Goal: Transaction & Acquisition: Purchase product/service

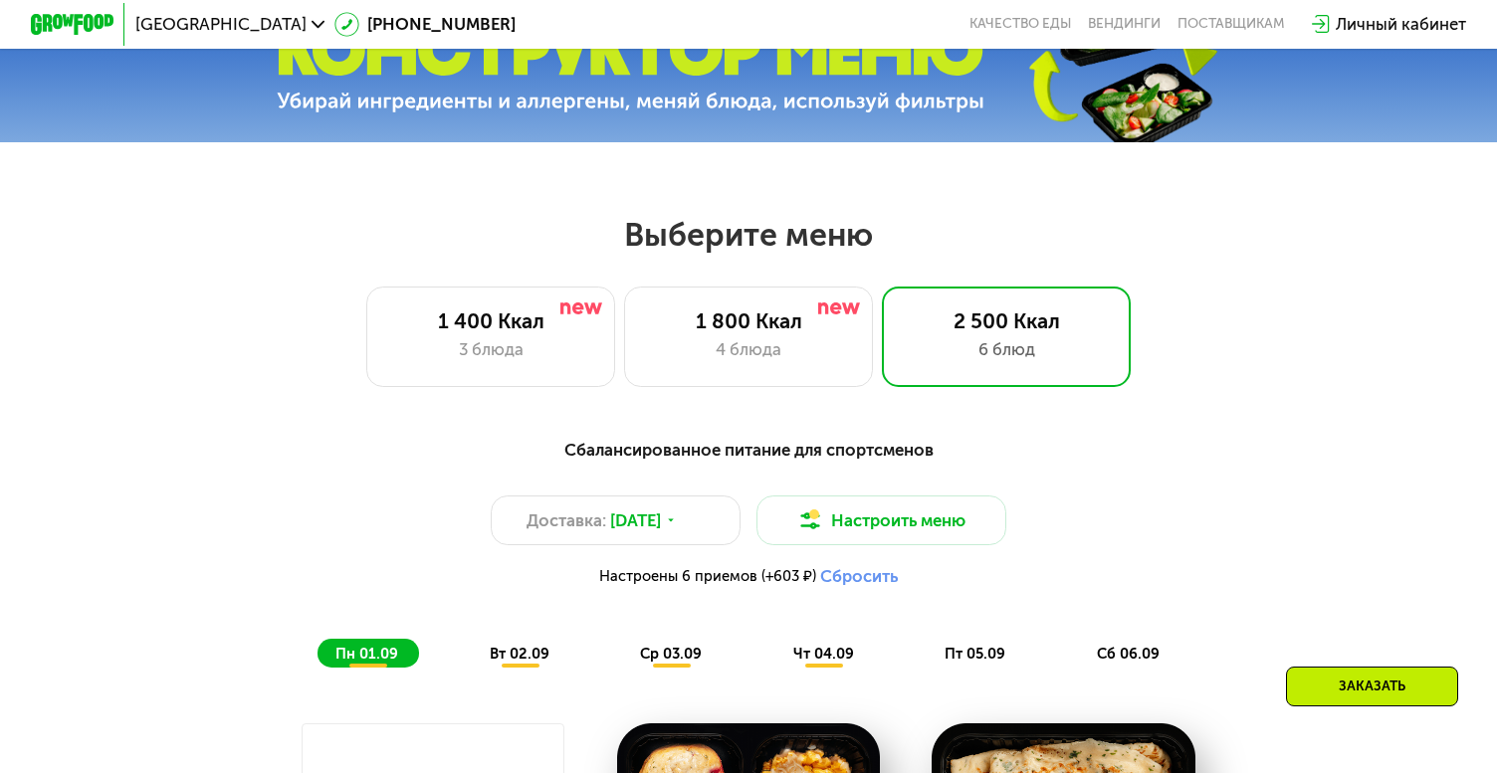
scroll to position [712, 0]
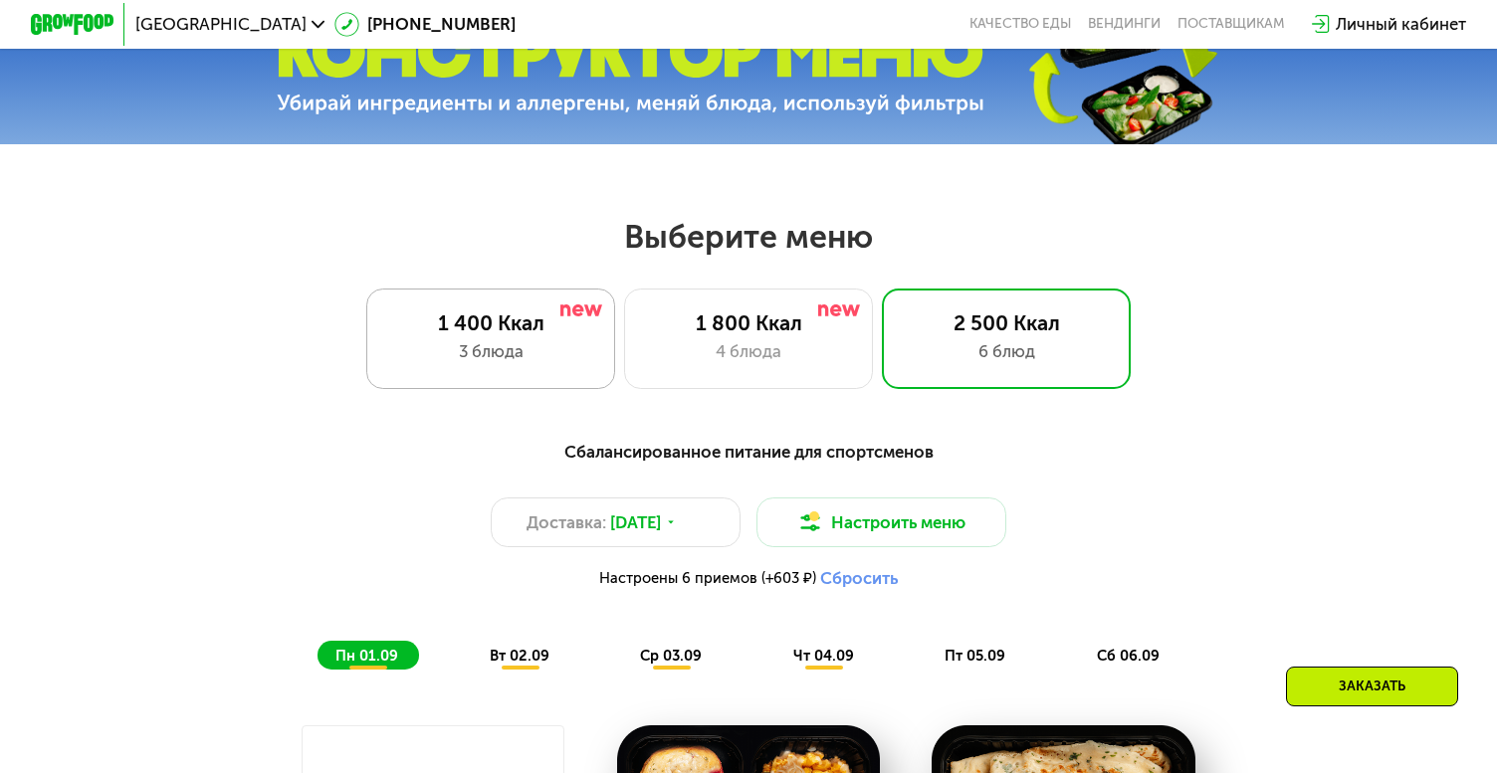
click at [545, 341] on div "3 блюда" at bounding box center [491, 351] width 206 height 25
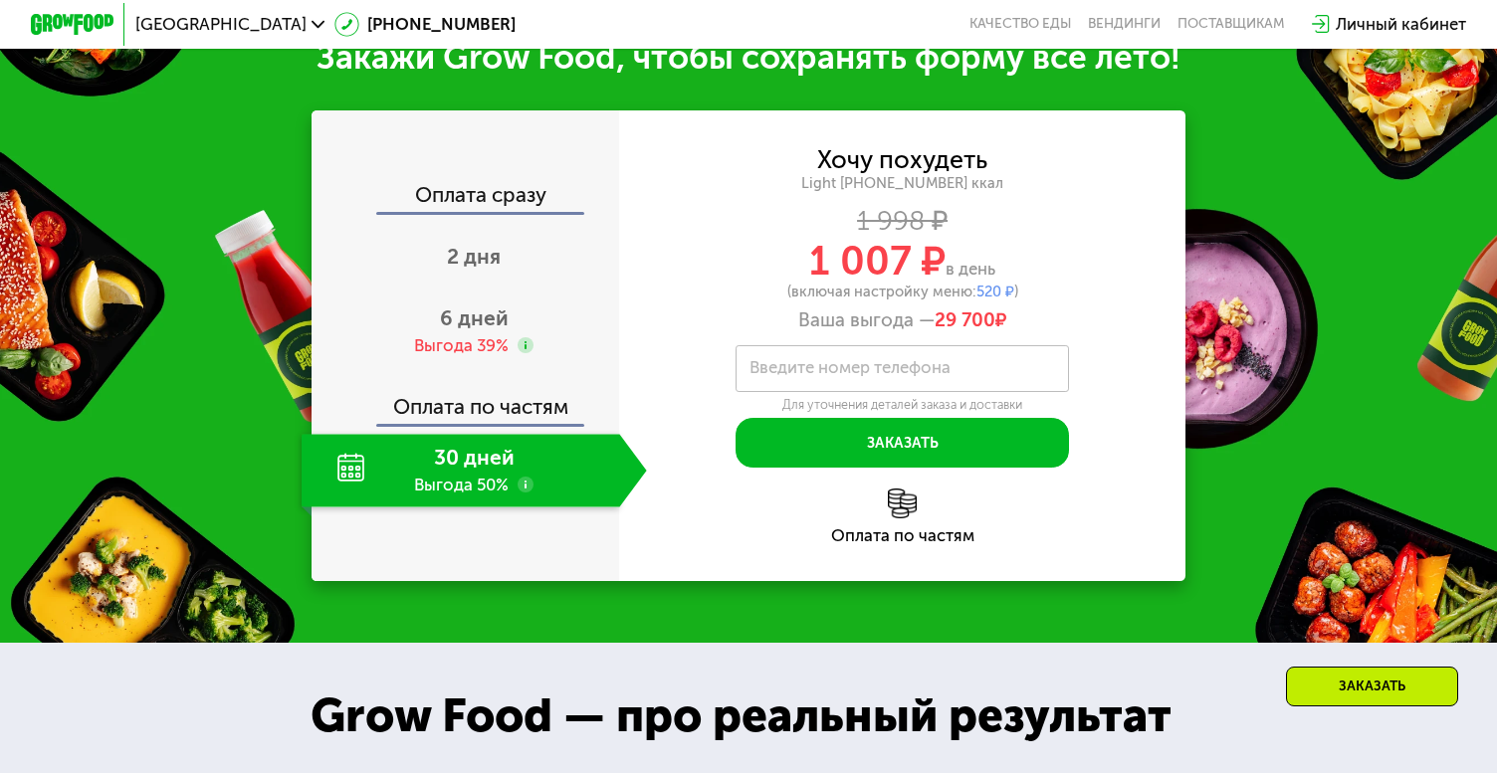
scroll to position [2151, 0]
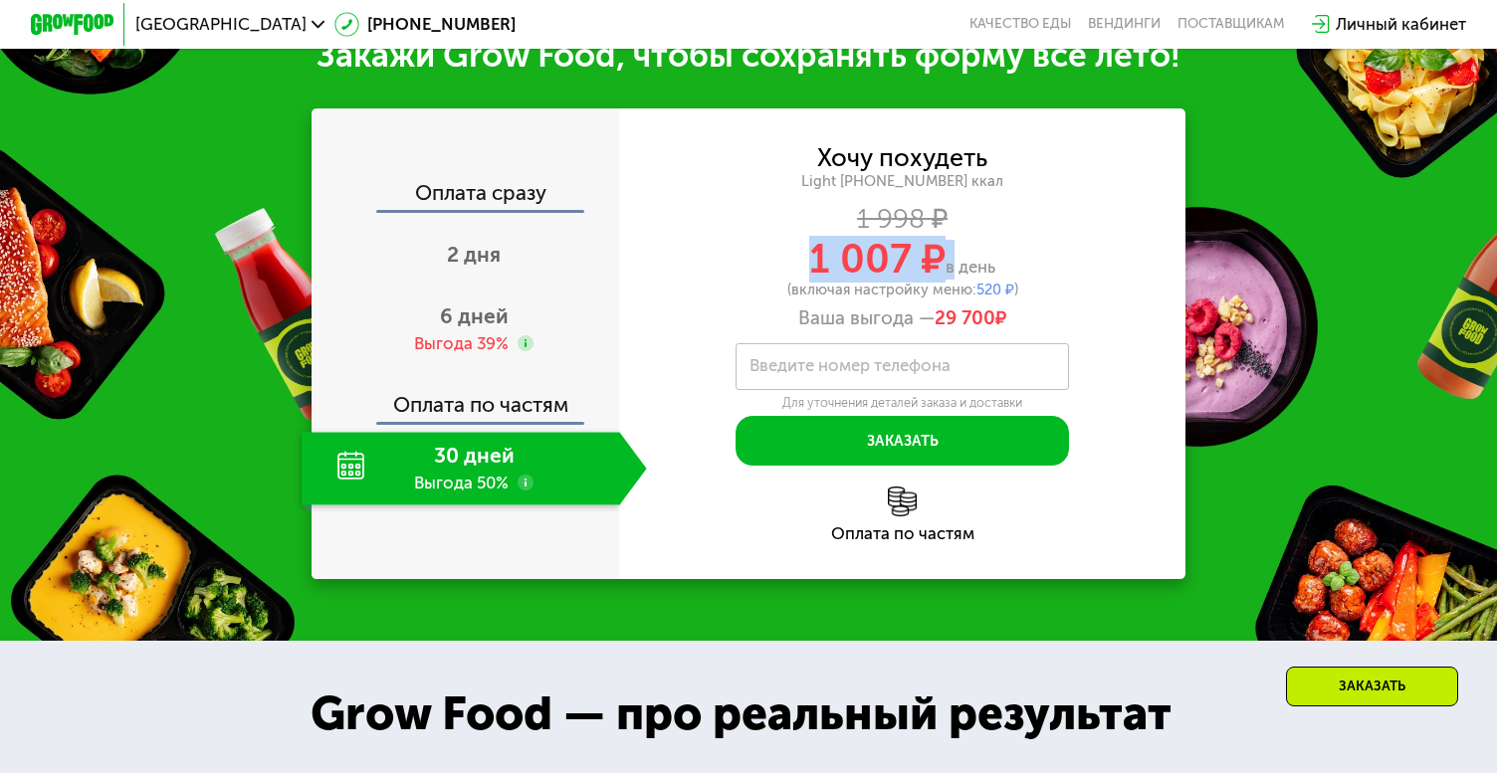
drag, startPoint x: 800, startPoint y: 243, endPoint x: 946, endPoint y: 242, distance: 145.3
click at [946, 243] on div "1 007 ₽ в день" at bounding box center [901, 260] width 565 height 40
click at [1072, 207] on div "1 998 ₽" at bounding box center [901, 218] width 565 height 23
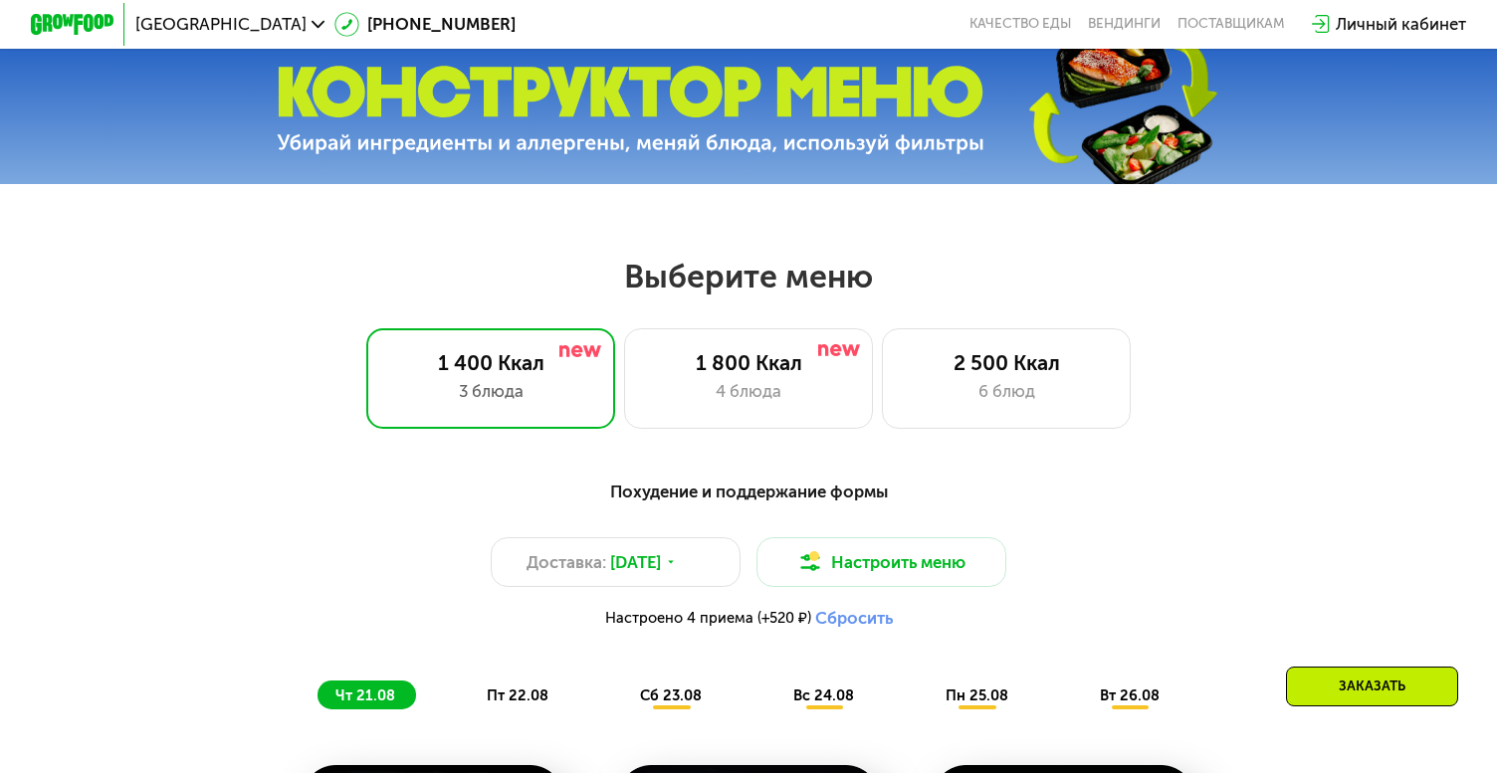
scroll to position [616, 0]
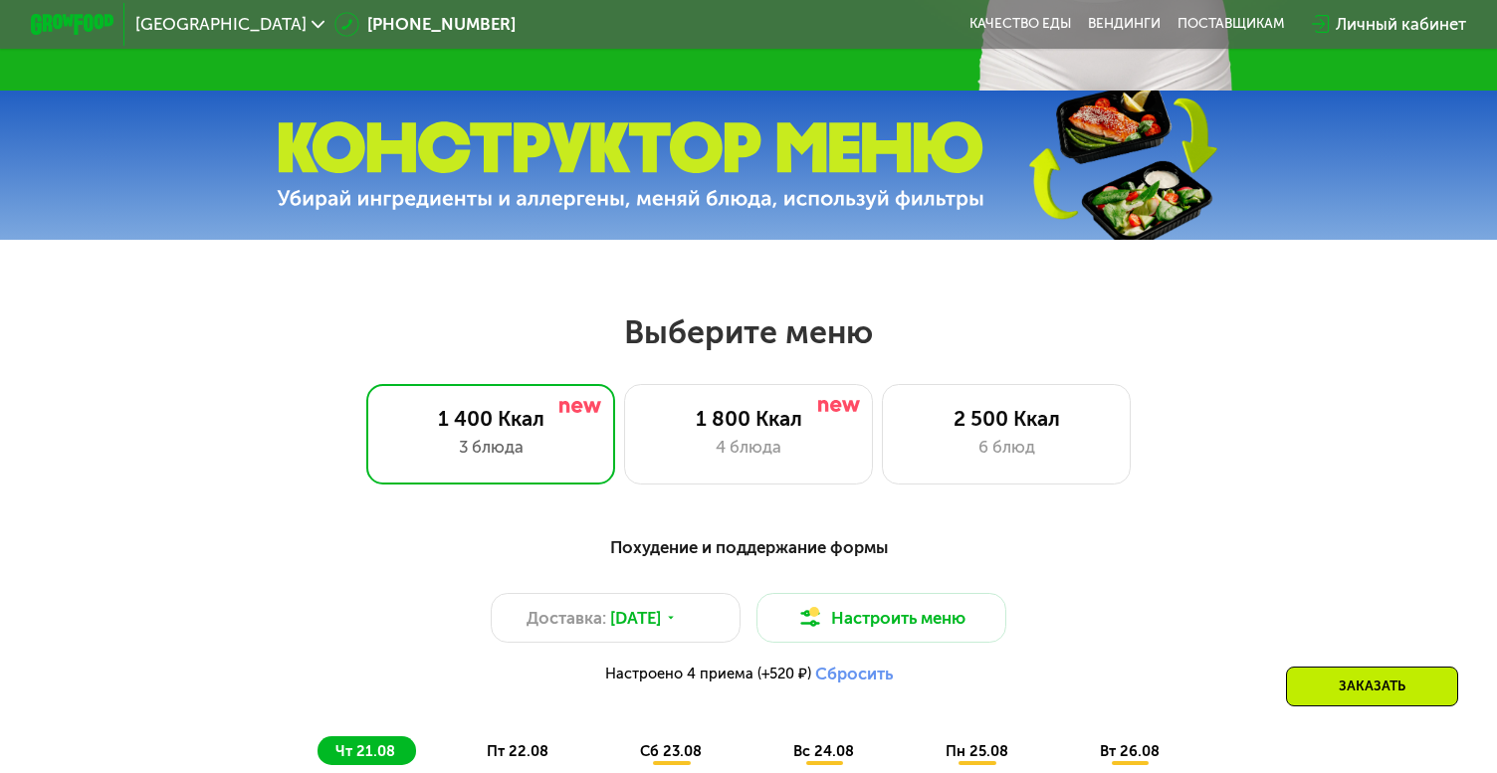
drag, startPoint x: 878, startPoint y: 334, endPoint x: 777, endPoint y: 336, distance: 100.5
click at [777, 336] on h2 "Выберите меню" at bounding box center [749, 333] width 1364 height 40
click at [784, 336] on h2 "Выберите меню" at bounding box center [749, 333] width 1364 height 40
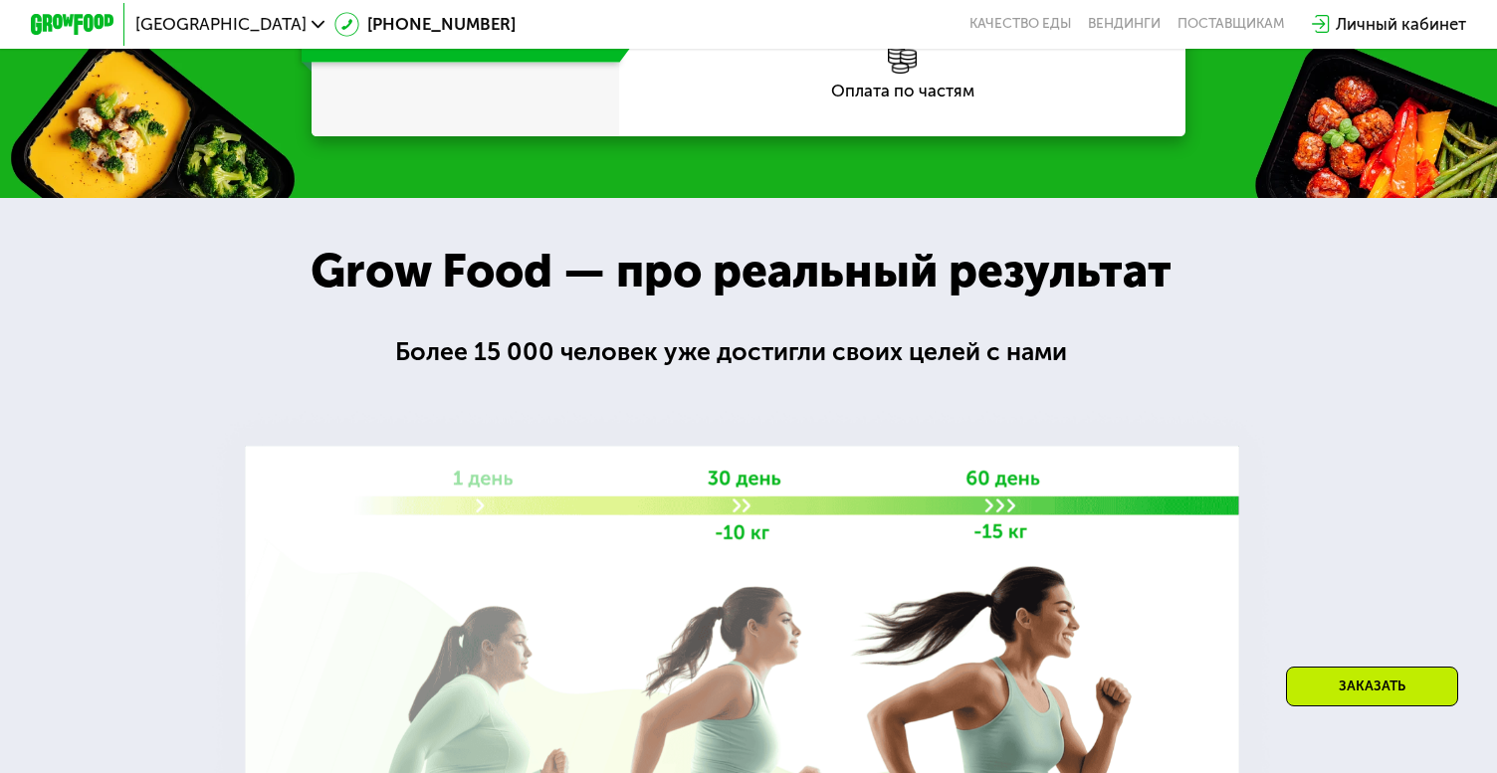
scroll to position [2600, 0]
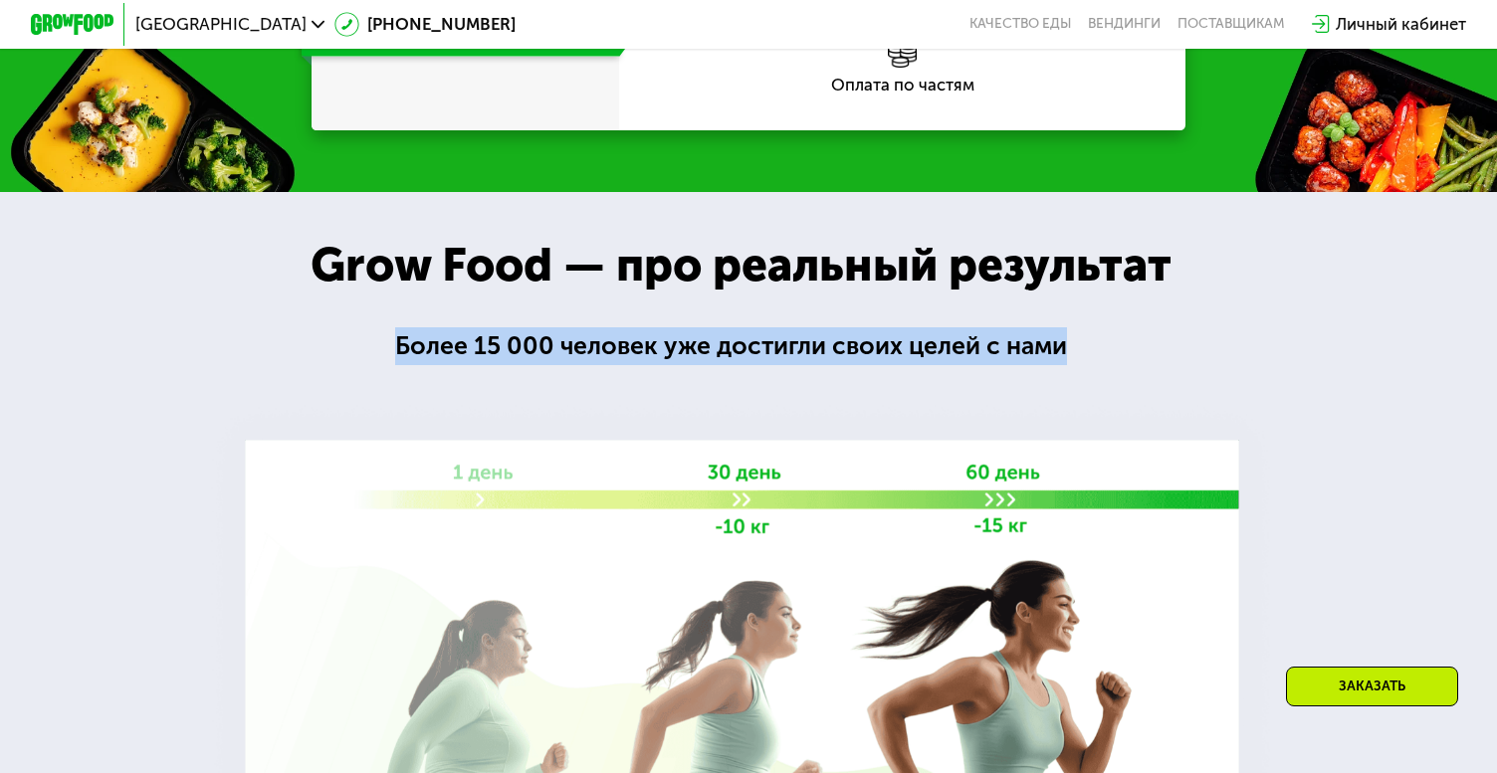
drag, startPoint x: 396, startPoint y: 323, endPoint x: 1073, endPoint y: 332, distance: 676.9
click at [1073, 332] on div "Более 15 000 человек уже достигли своих целей с нами" at bounding box center [741, 346] width 692 height 38
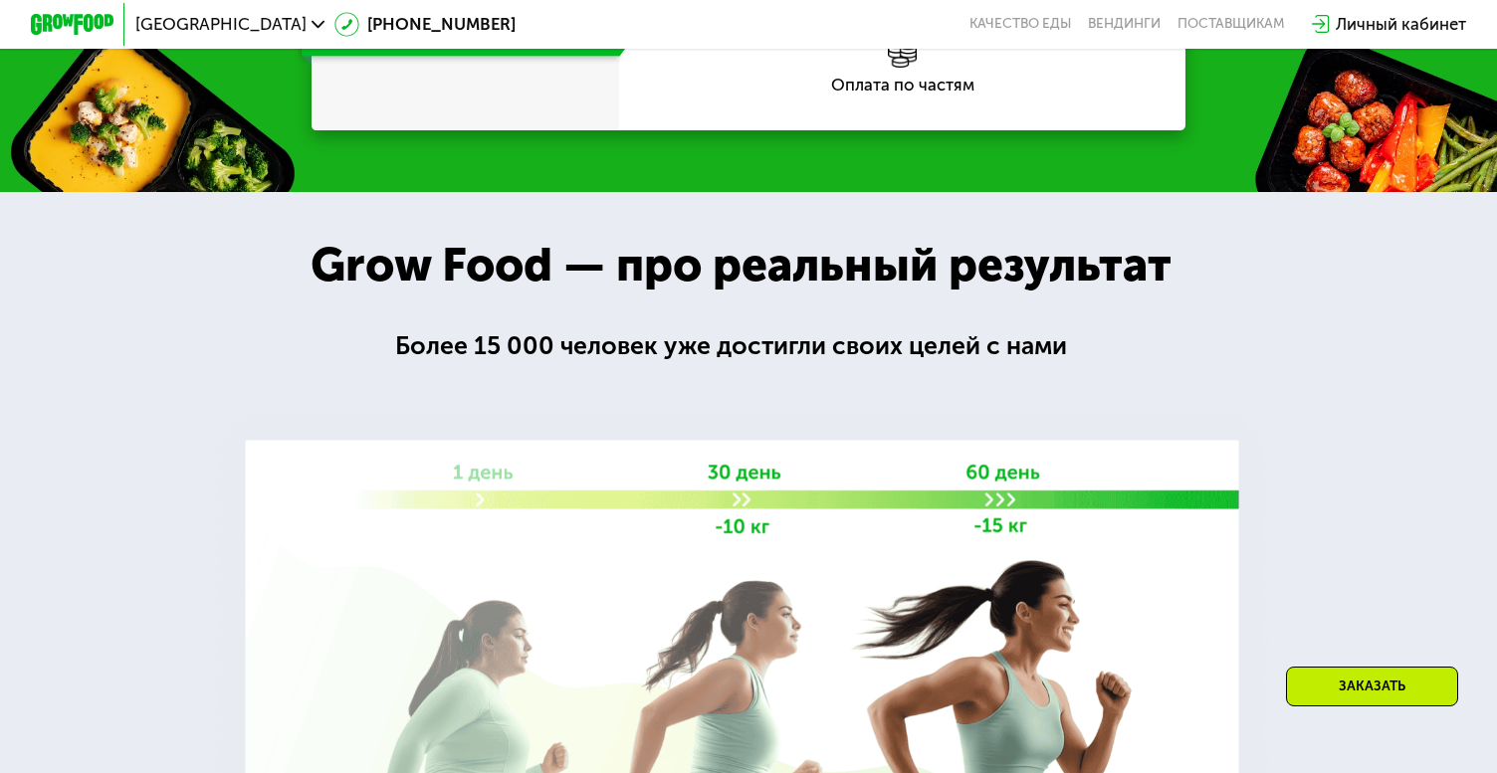
click at [873, 327] on div "Более 15 000 человек уже достигли своих целей с нами" at bounding box center [741, 346] width 692 height 38
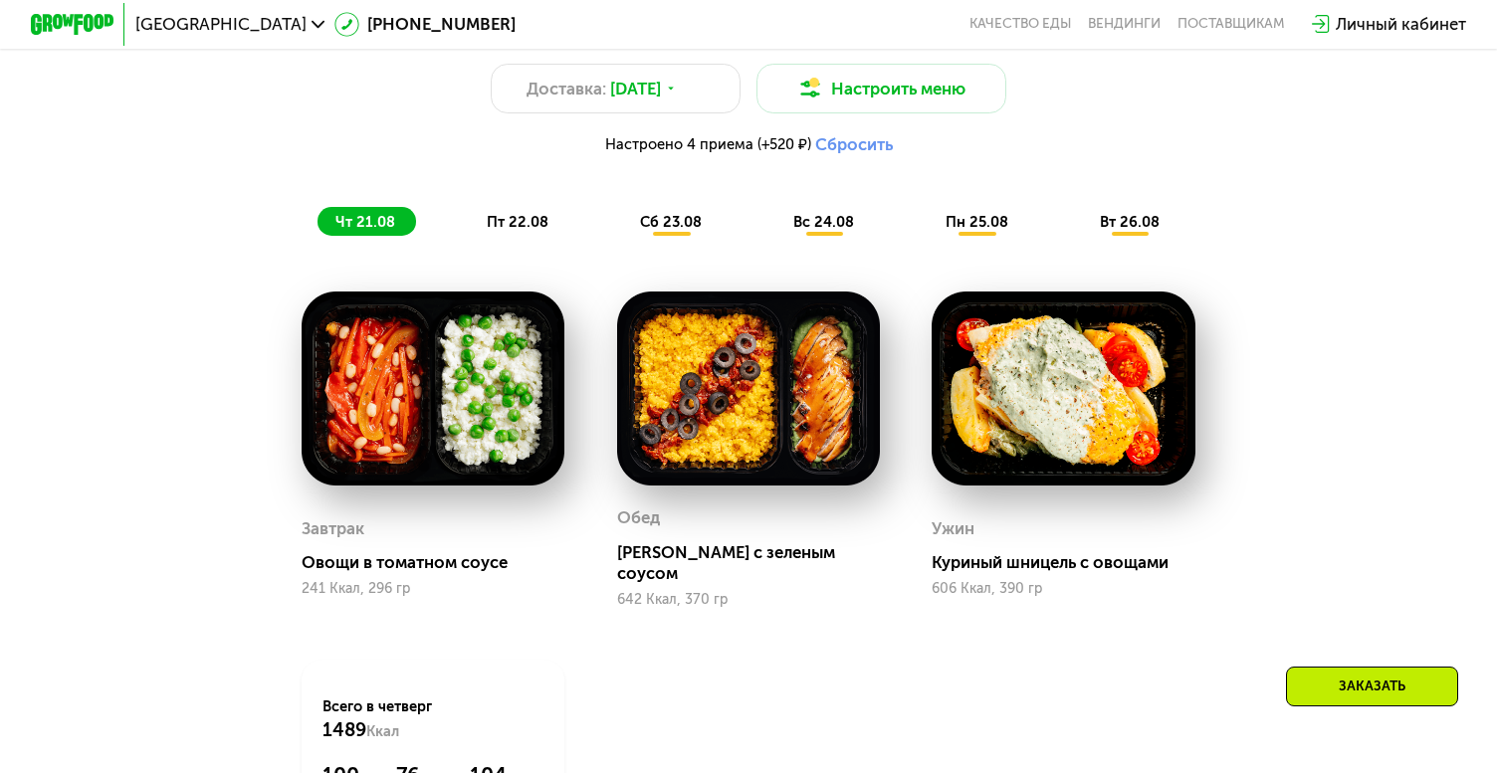
scroll to position [1104, 0]
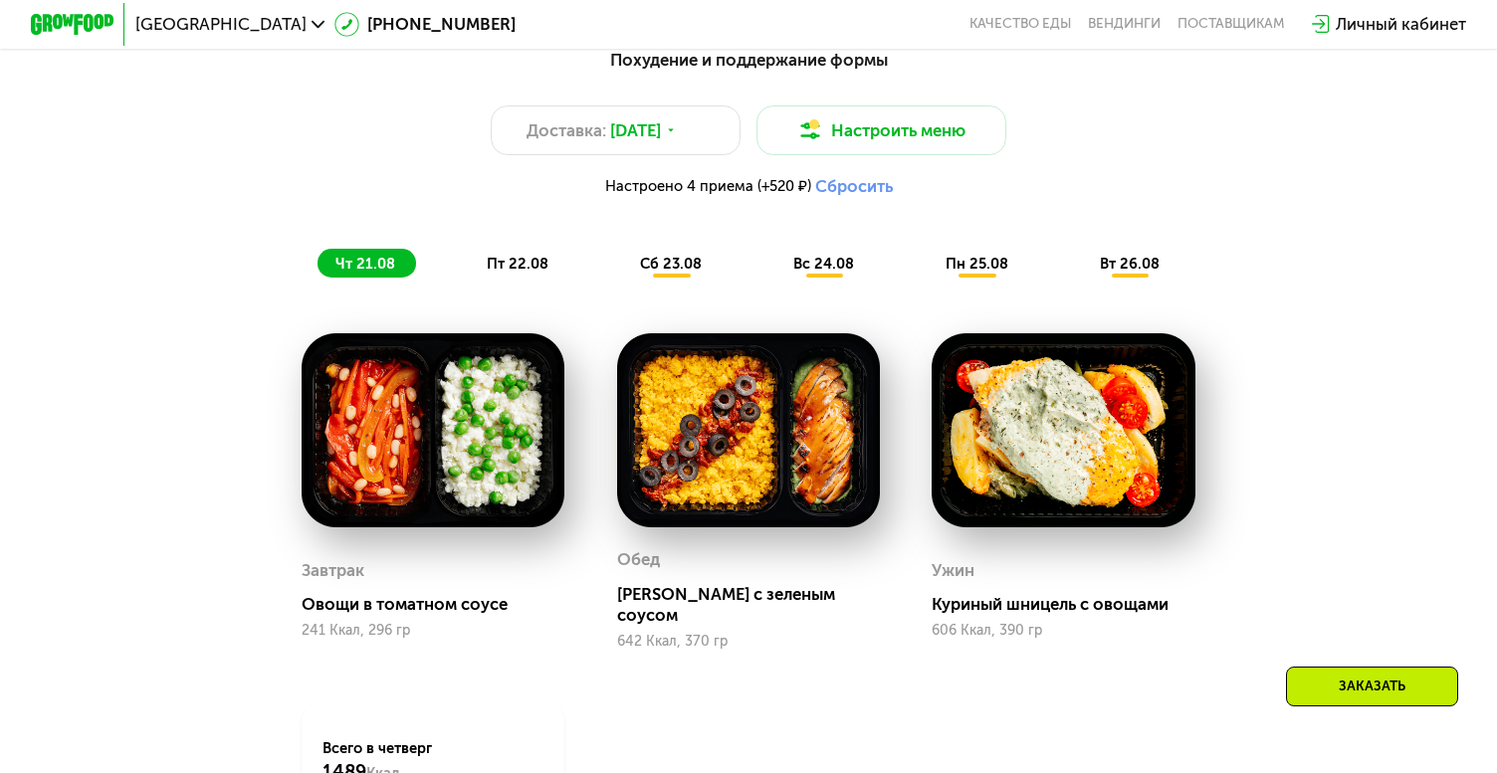
click at [664, 272] on span "сб 23.08" at bounding box center [671, 264] width 62 height 18
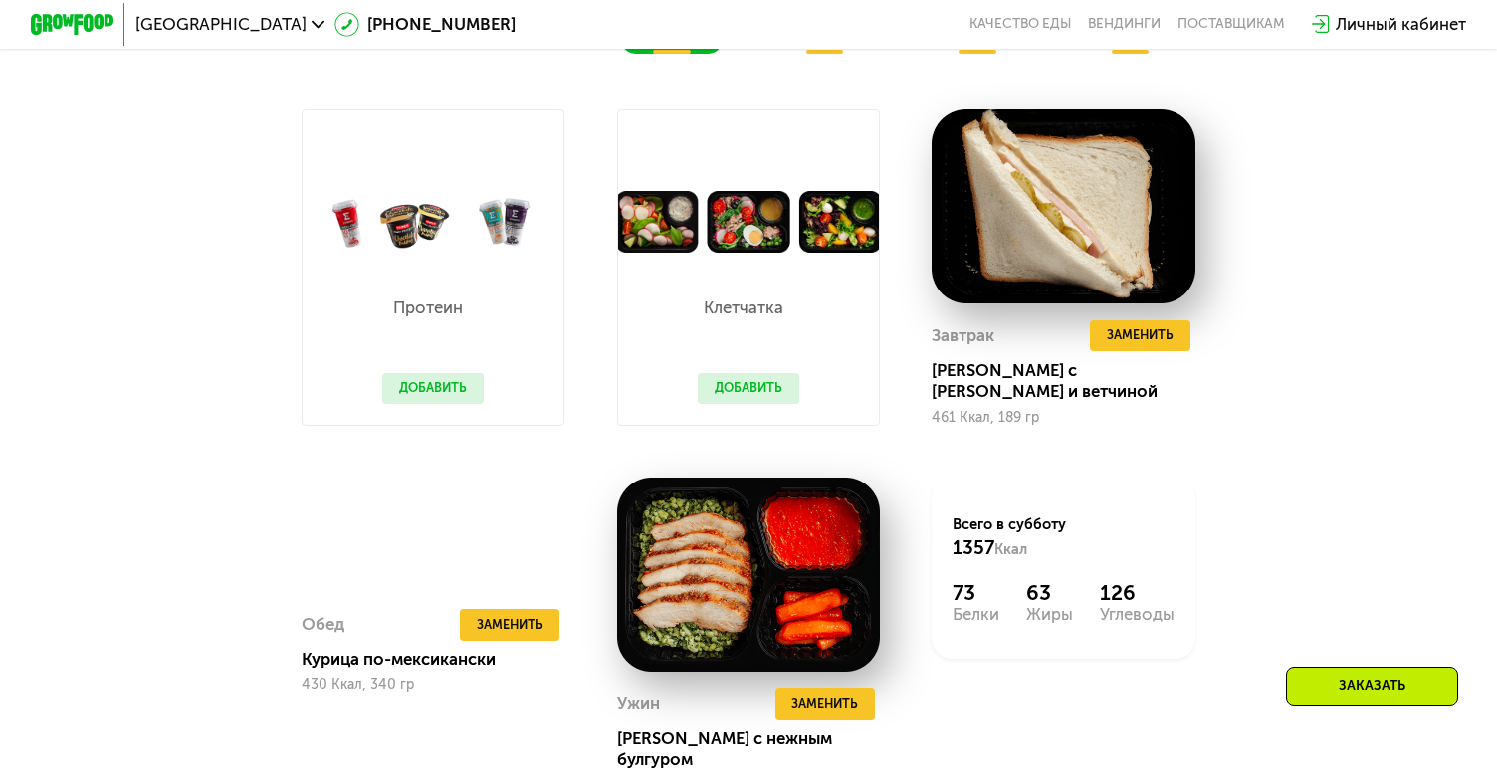
scroll to position [1307, 0]
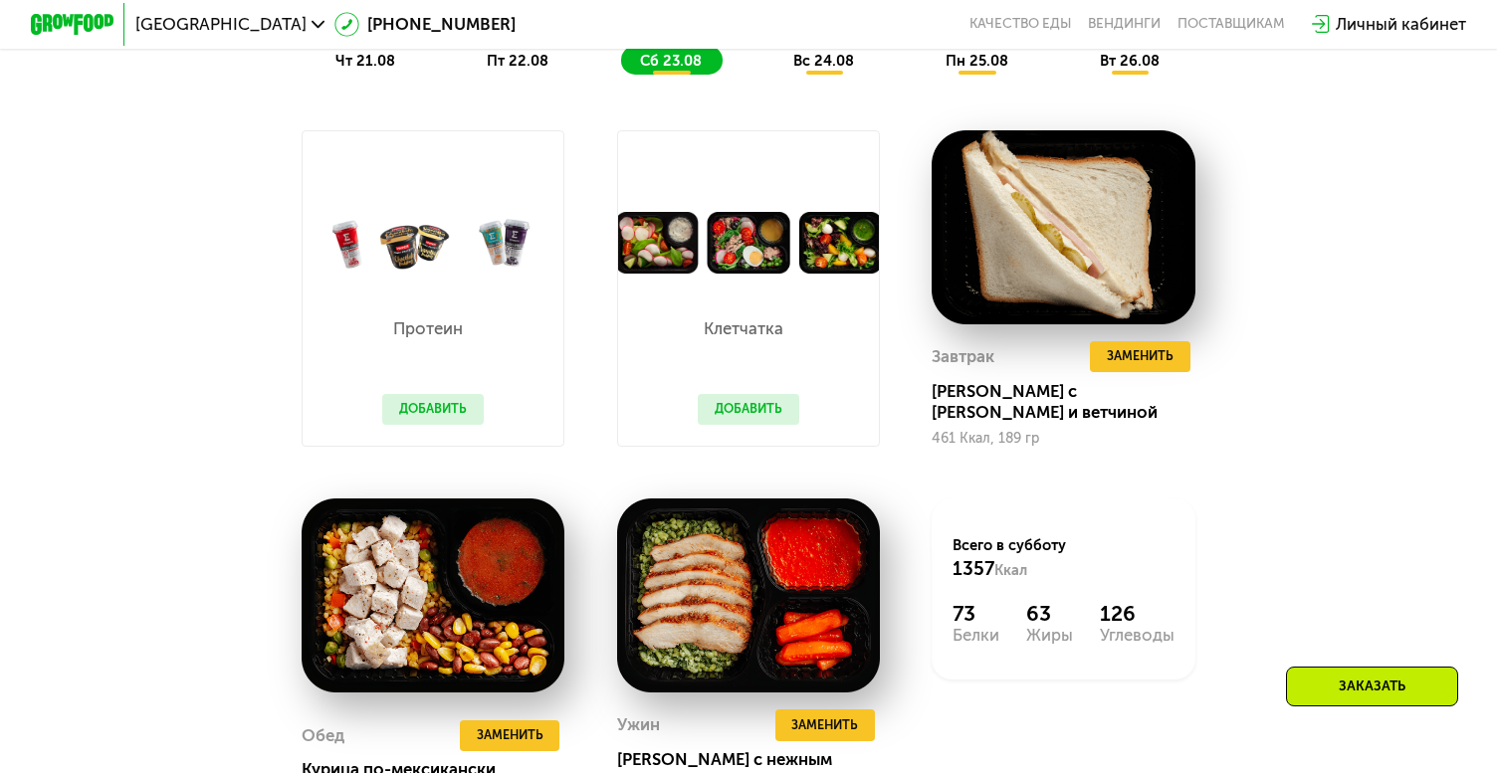
click at [753, 416] on button "Добавить" at bounding box center [748, 409] width 101 height 31
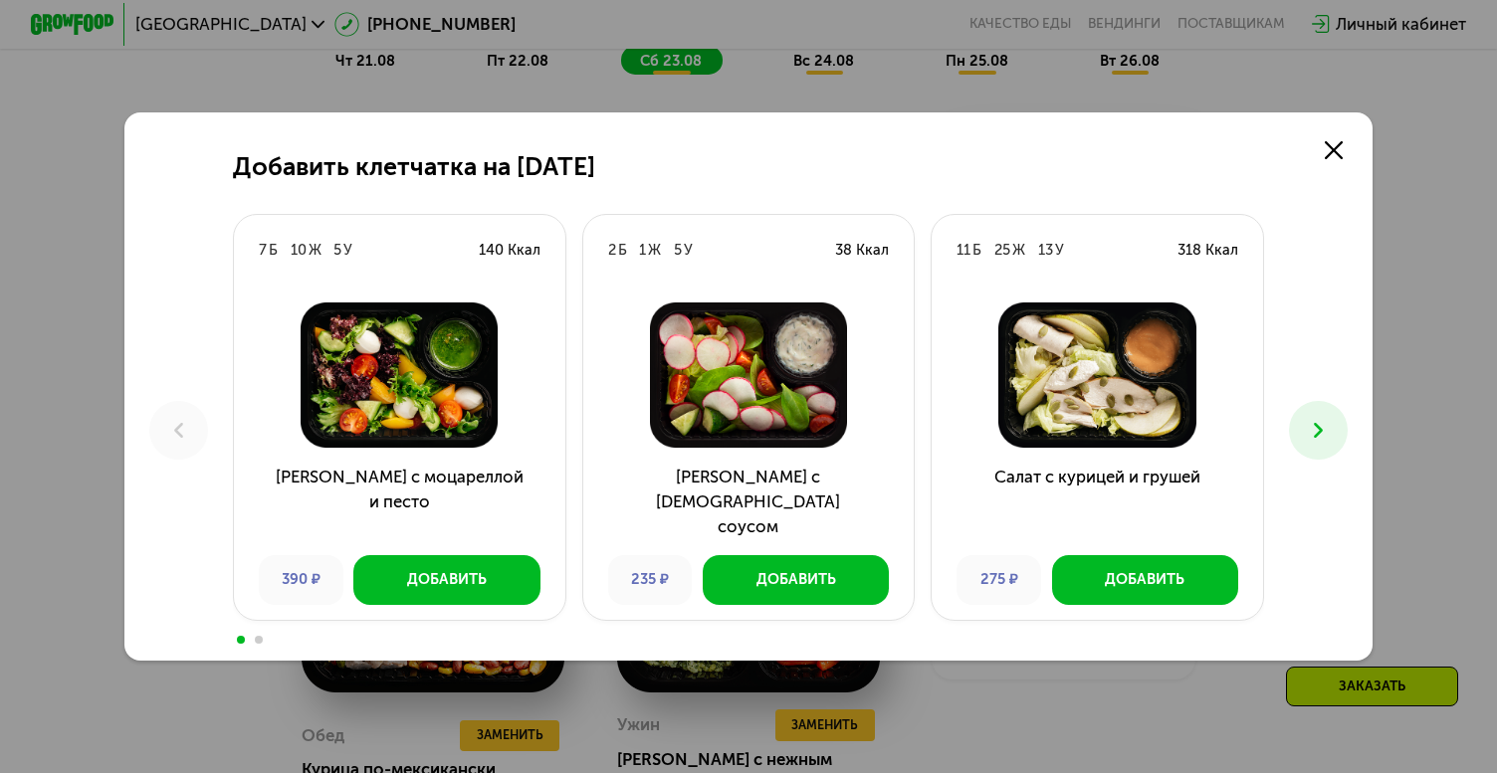
click at [1301, 441] on button at bounding box center [1318, 430] width 58 height 58
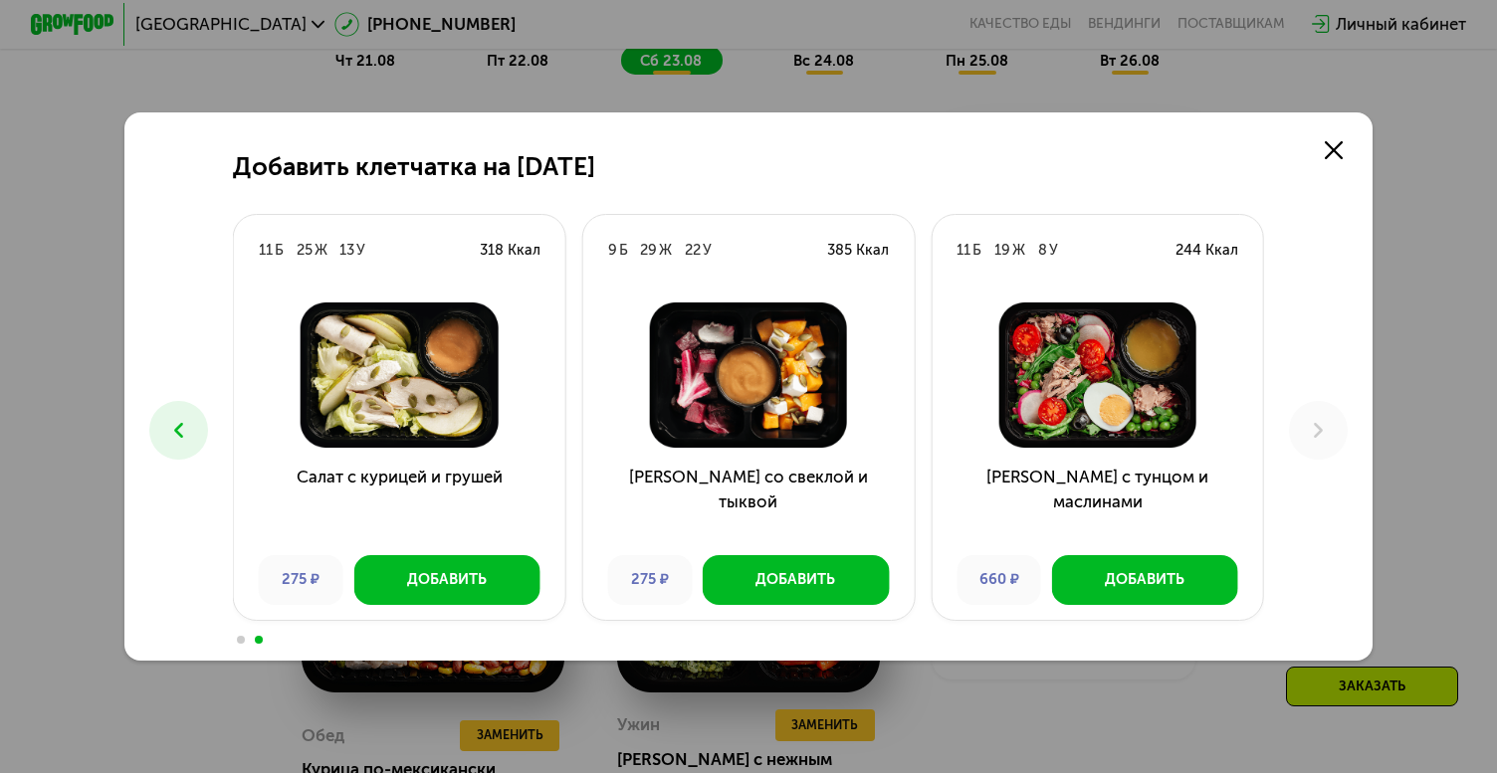
click at [181, 426] on icon at bounding box center [178, 430] width 25 height 25
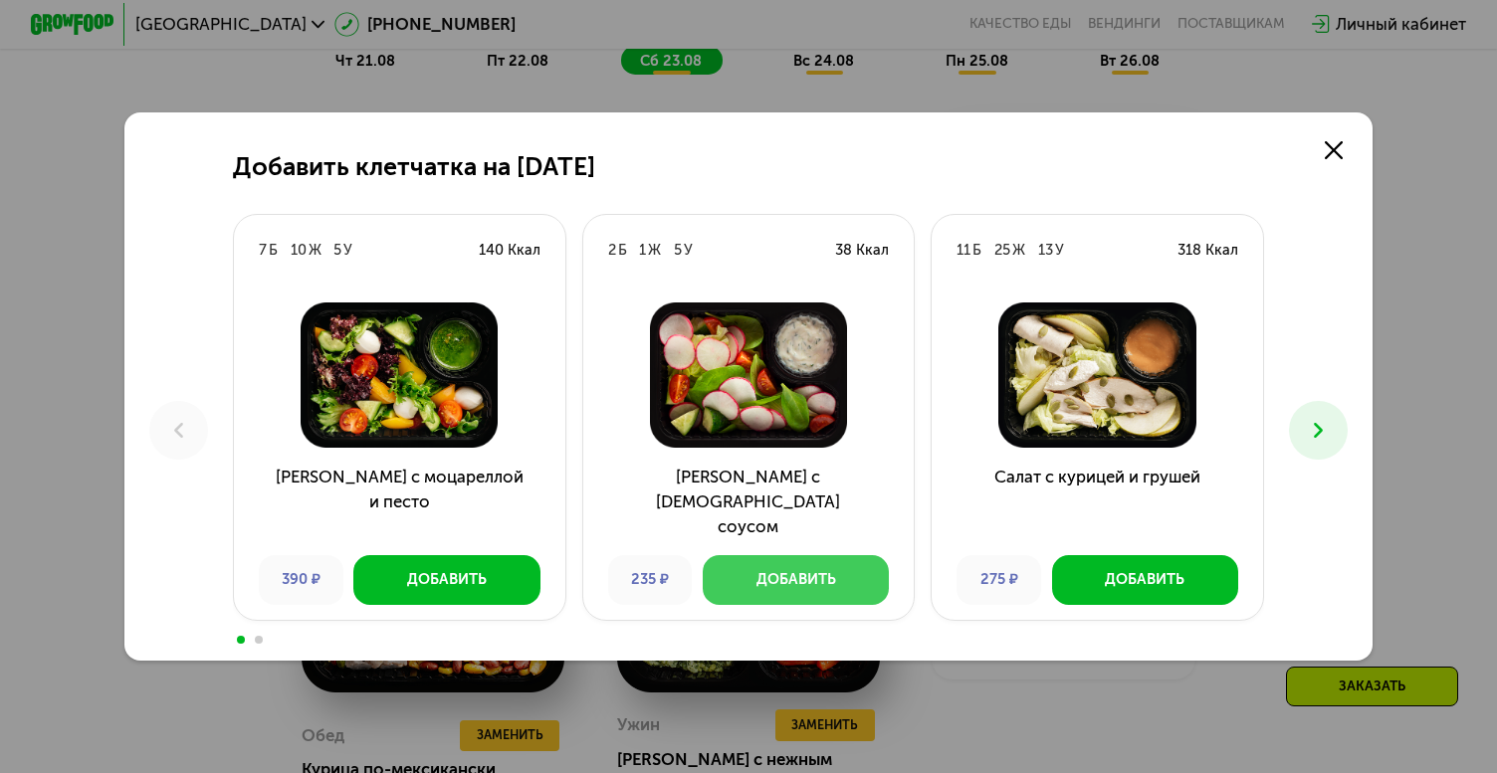
click at [759, 580] on div "Добавить" at bounding box center [796, 579] width 80 height 21
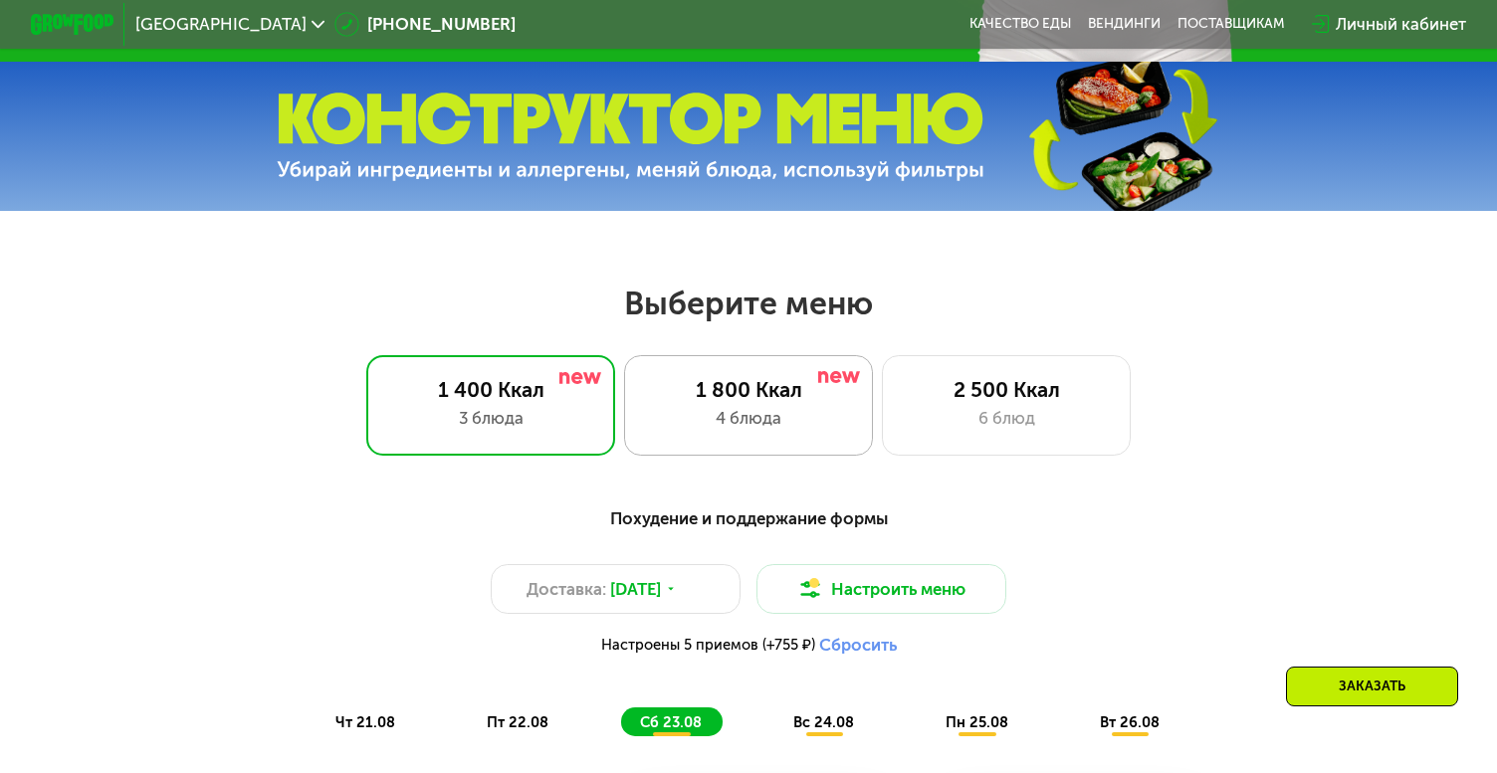
scroll to position [652, 0]
